Goal: Navigation & Orientation: Go to known website

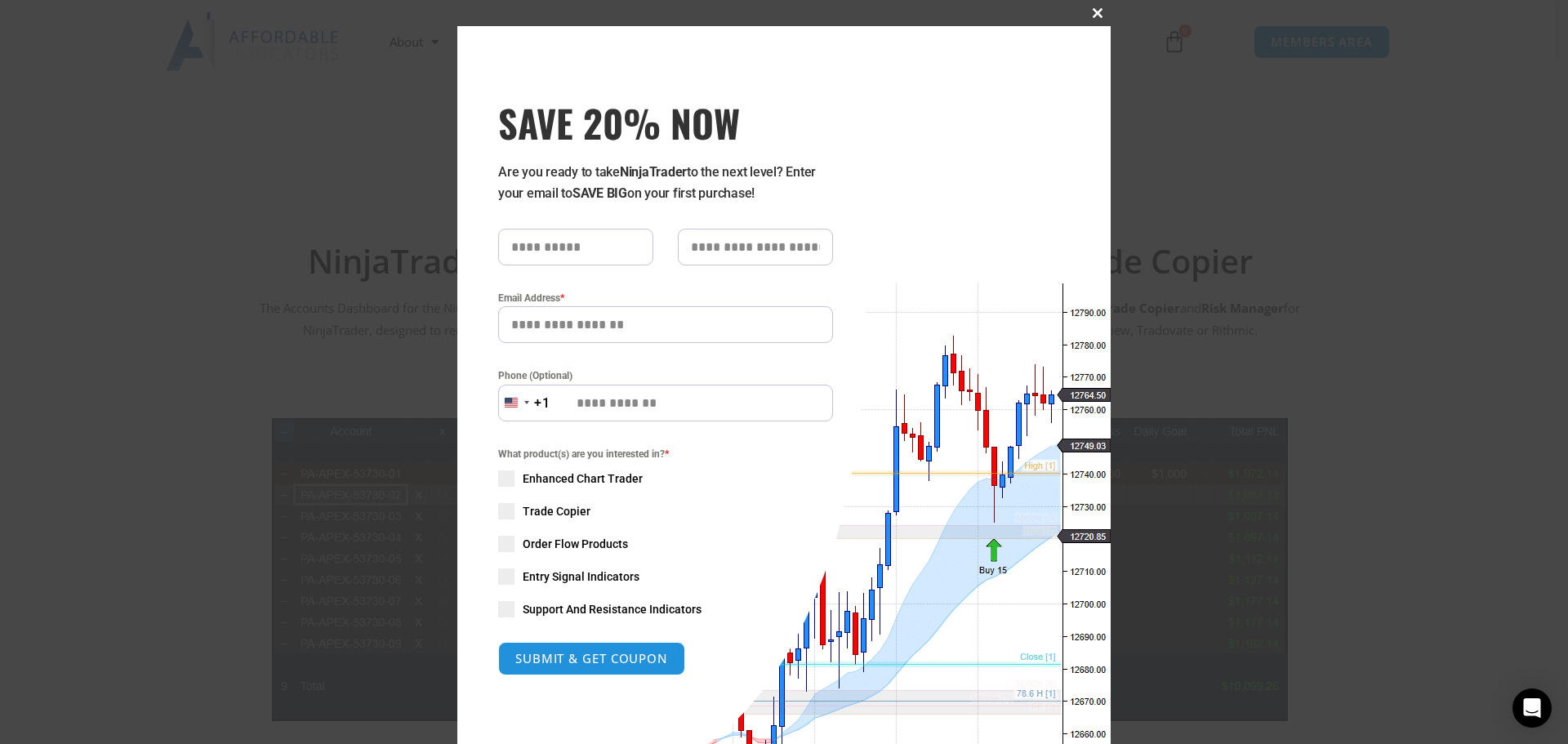
click at [1095, 11] on span "SAVE 20% NOW popup" at bounding box center [1097, 13] width 26 height 10
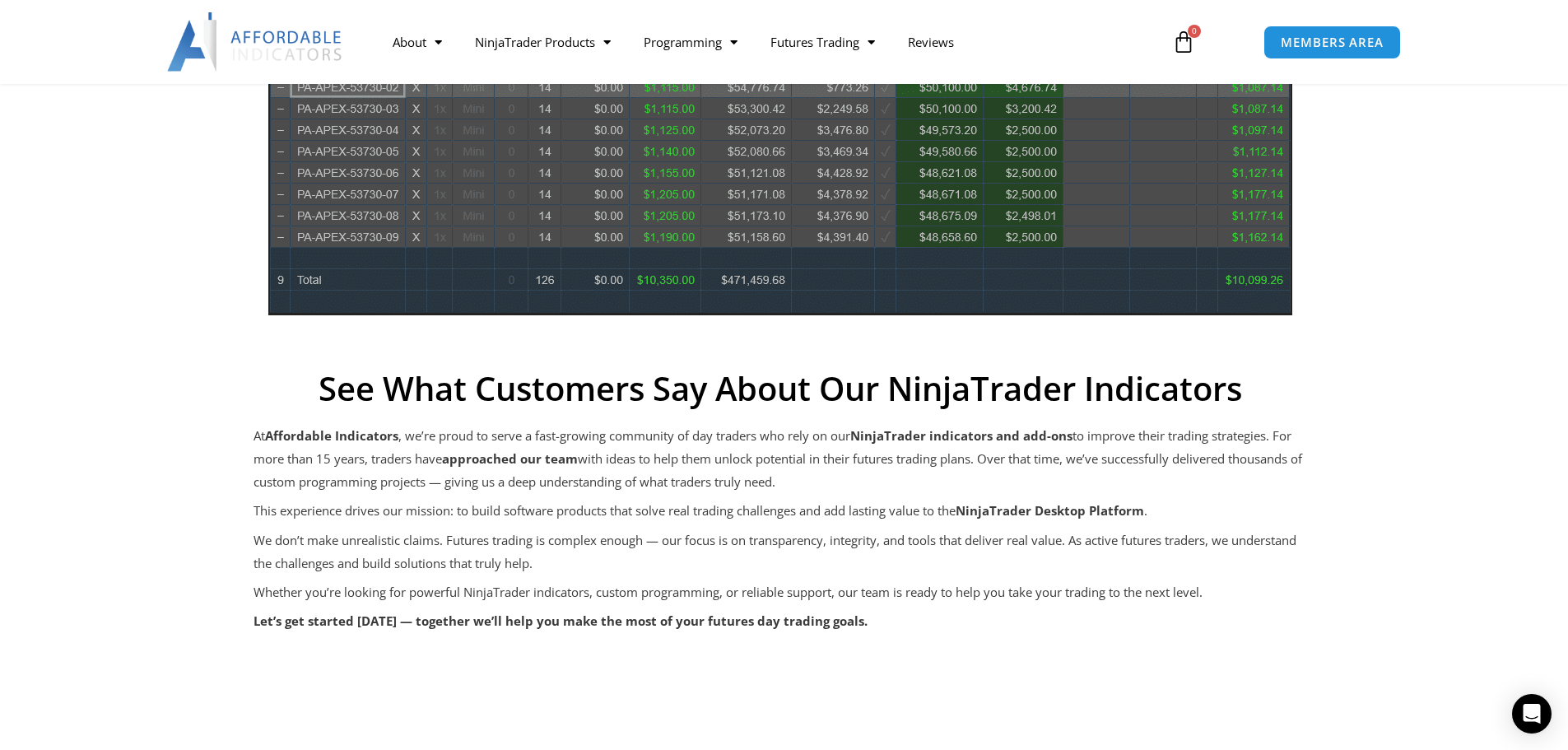
scroll to position [658, 0]
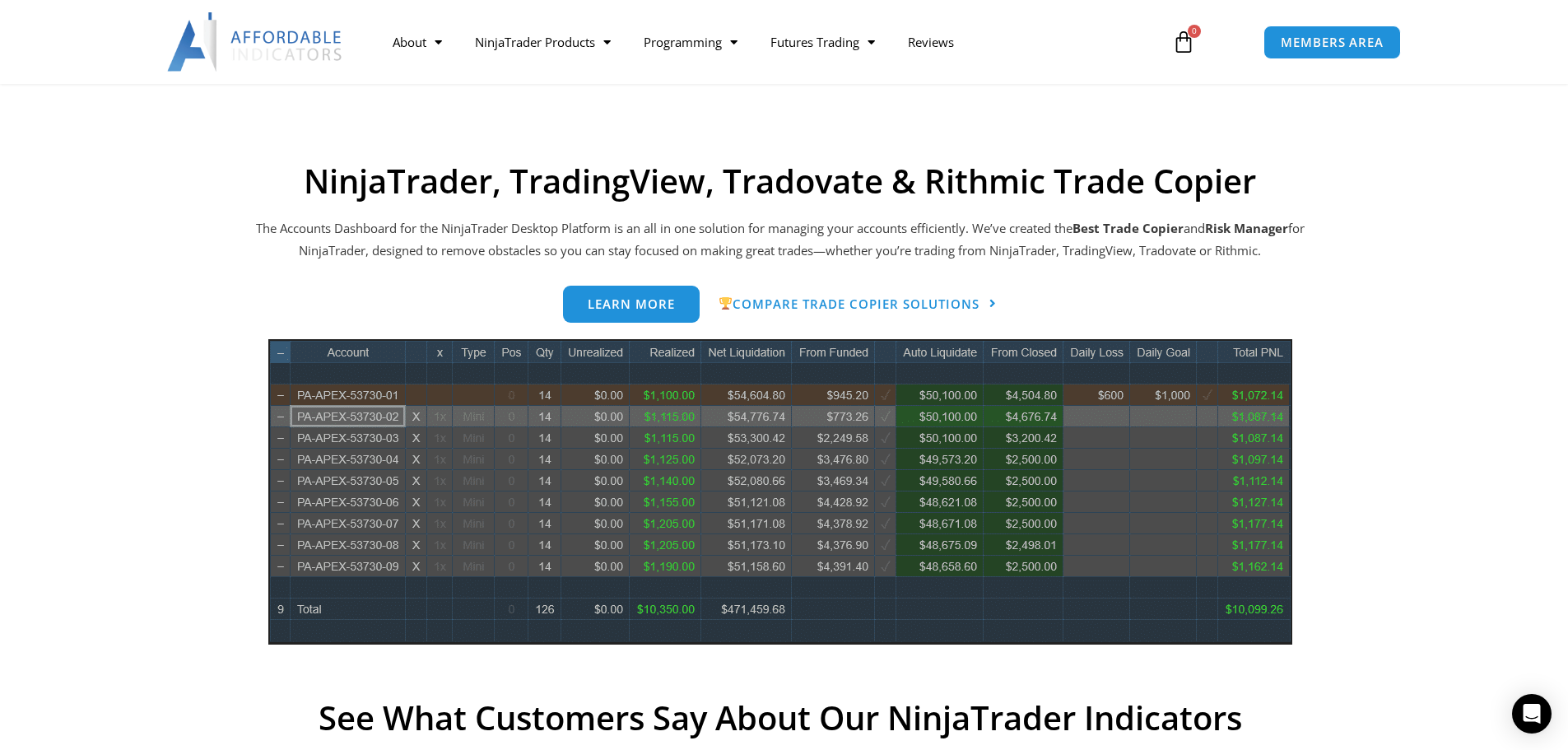
click at [1176, 395] on img at bounding box center [780, 492] width 1023 height 306
click at [1155, 394] on img at bounding box center [780, 492] width 1023 height 306
click at [440, 421] on img at bounding box center [780, 492] width 1023 height 306
click at [443, 415] on img at bounding box center [780, 492] width 1023 height 306
click at [437, 441] on img at bounding box center [780, 492] width 1023 height 306
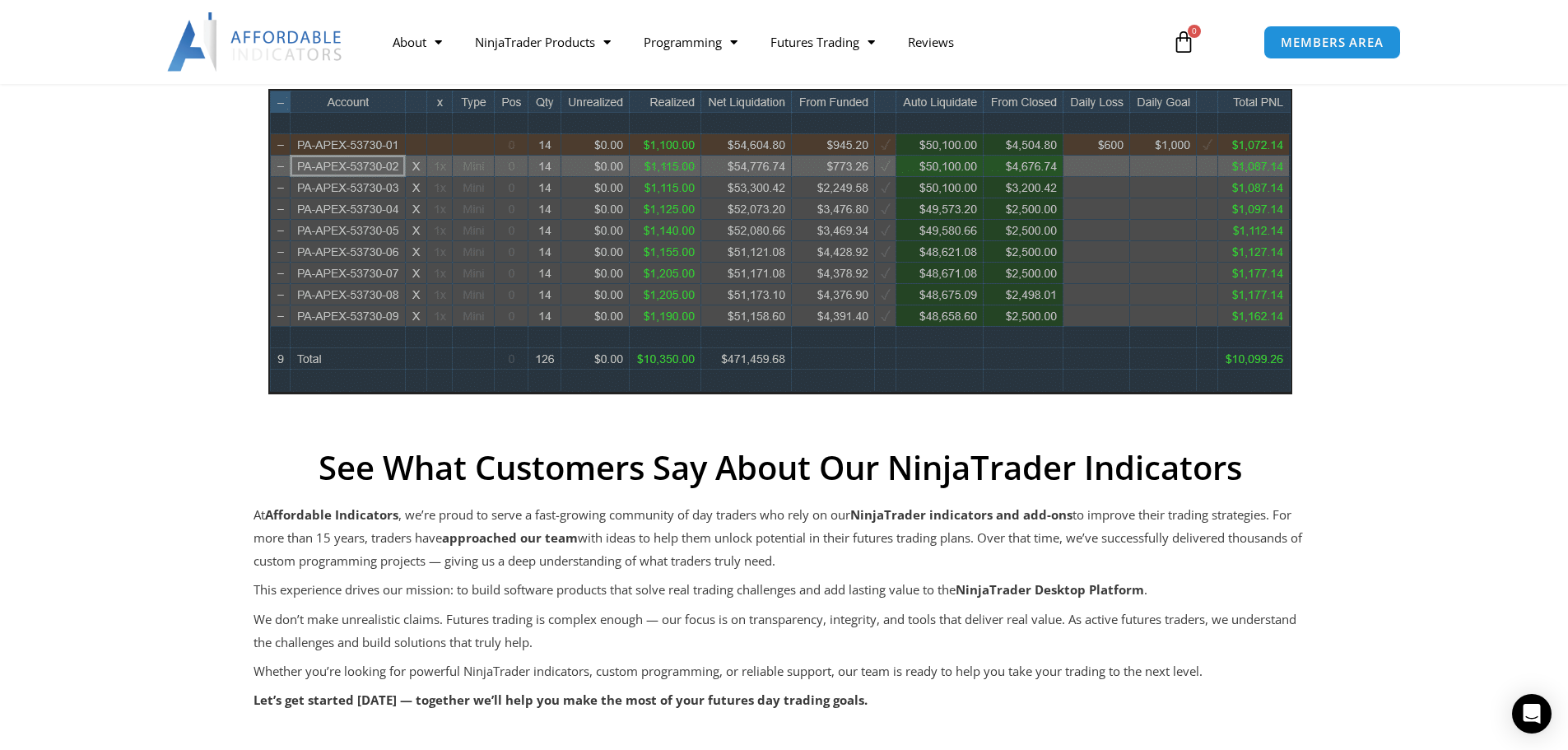
scroll to position [905, 0]
